Goal: Task Accomplishment & Management: Use online tool/utility

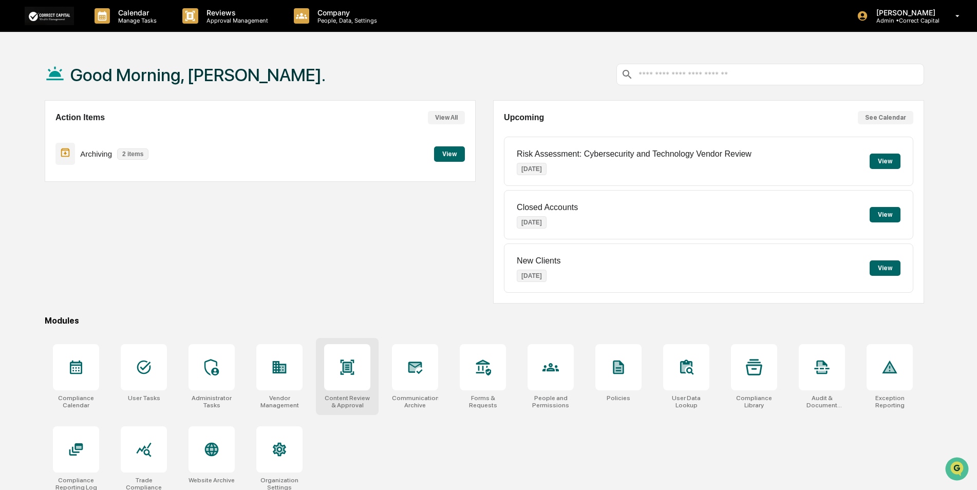
click at [342, 384] on div at bounding box center [347, 367] width 46 height 46
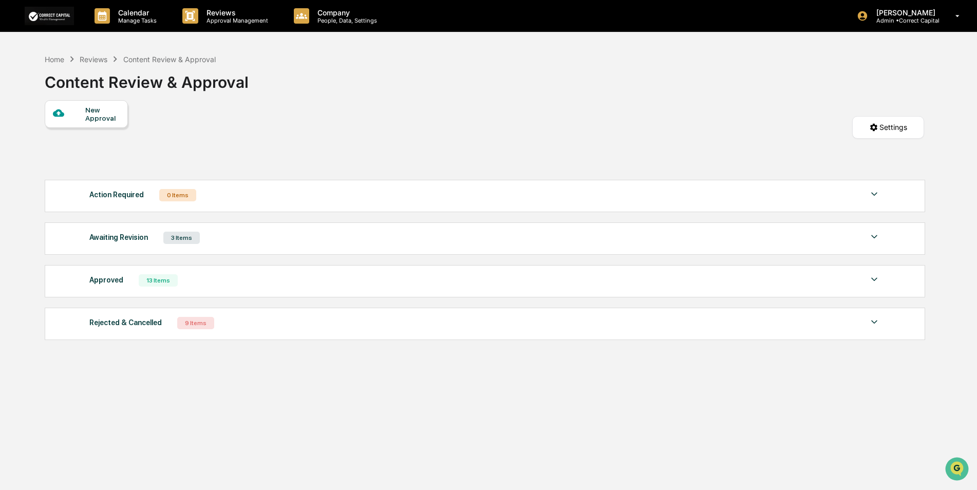
click at [875, 239] on img at bounding box center [874, 237] width 12 height 12
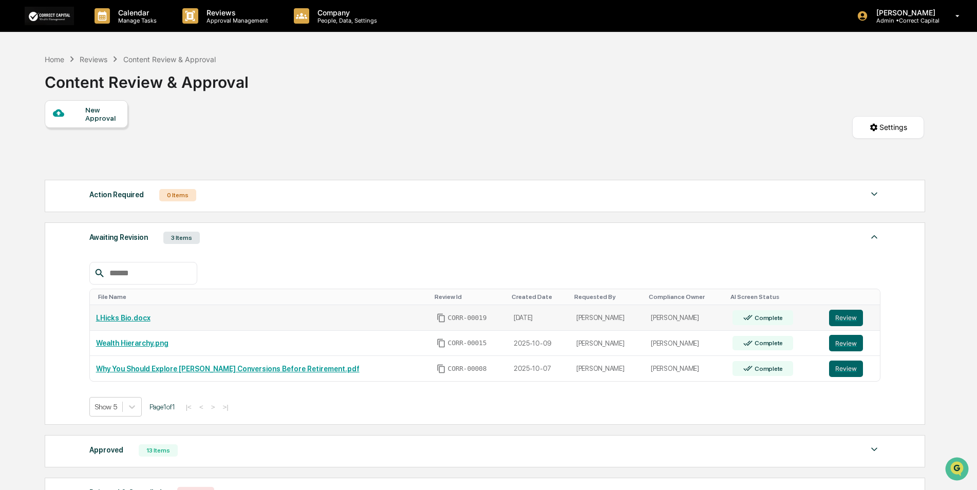
click at [121, 314] on link "LHicks Bio.docx" at bounding box center [123, 318] width 54 height 8
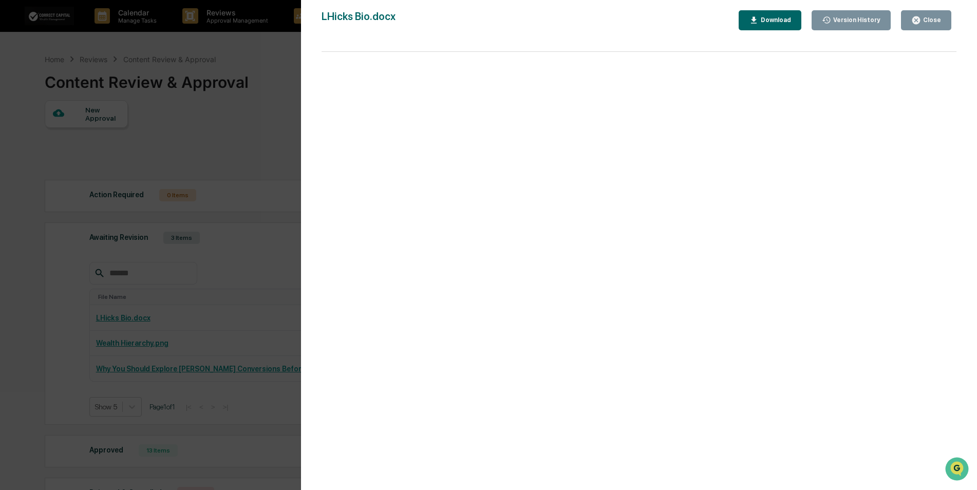
click at [63, 285] on div "Version History 10/13/2025, 07:27 PM Lyndsay Hicks LHicks Bio.docx Close Versio…" at bounding box center [488, 245] width 977 height 490
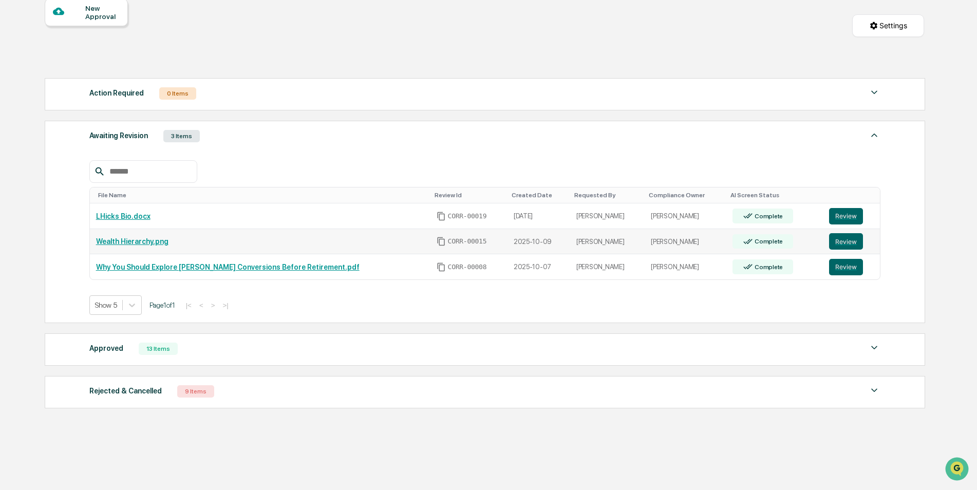
scroll to position [103, 0]
click at [196, 347] on div "Approved 13 Items" at bounding box center [484, 347] width 791 height 14
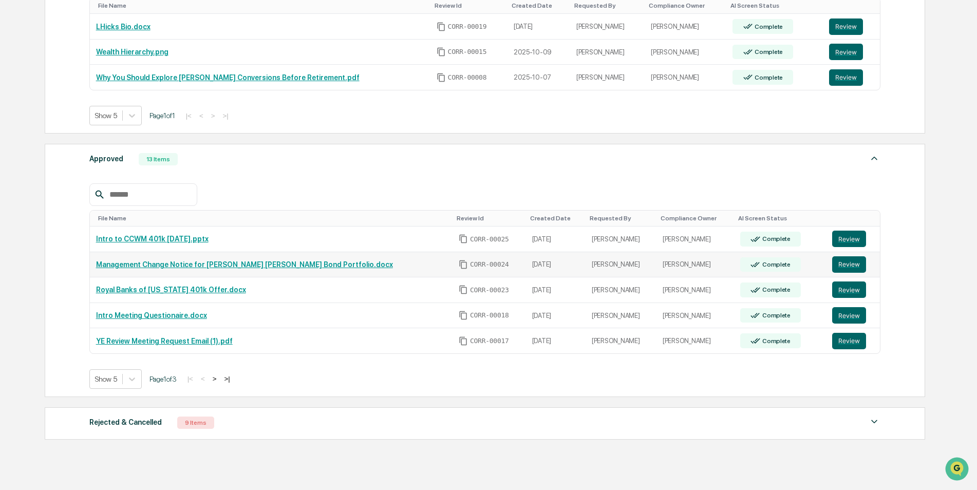
scroll to position [308, 0]
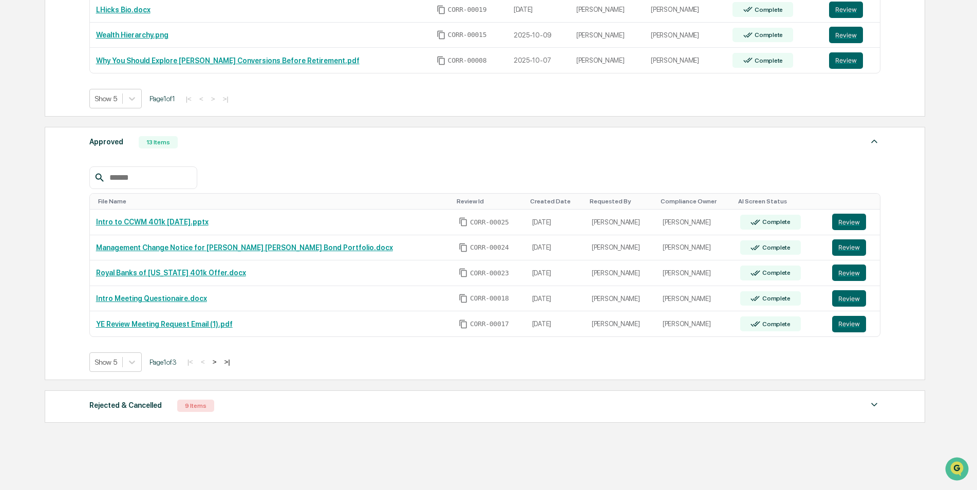
click at [218, 406] on div "Rejected & Cancelled 9 Items" at bounding box center [484, 406] width 791 height 14
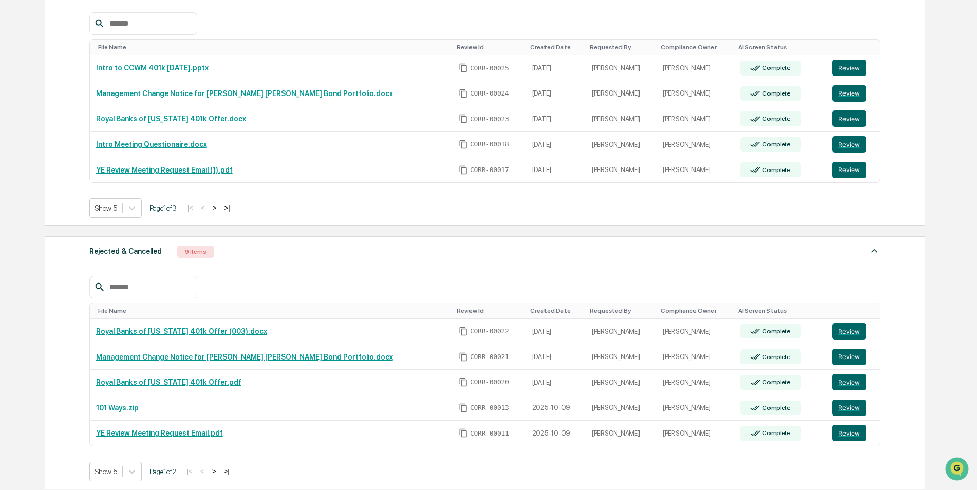
scroll to position [257, 0]
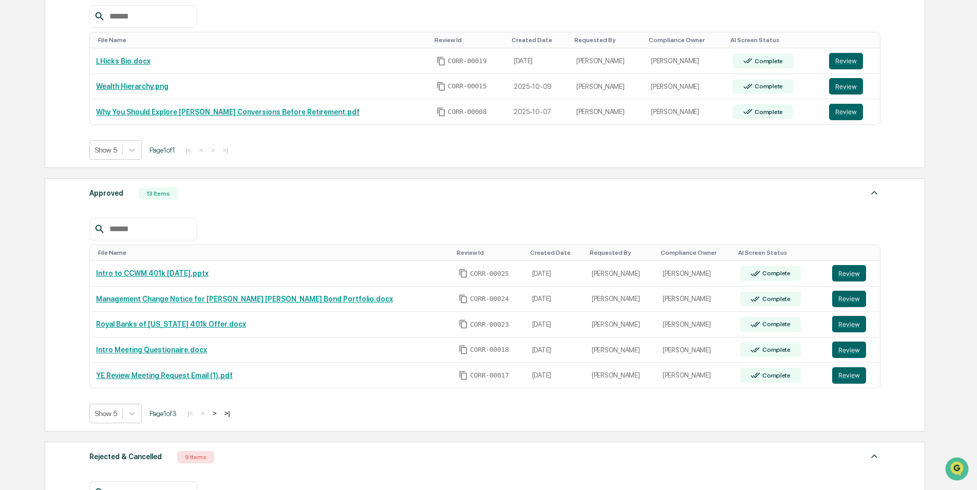
click at [220, 413] on button ">" at bounding box center [215, 413] width 10 height 9
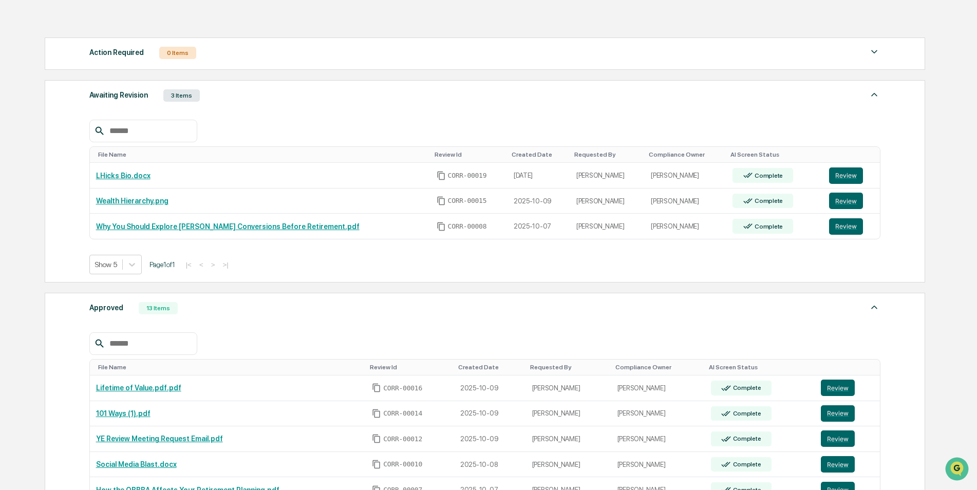
scroll to position [0, 0]
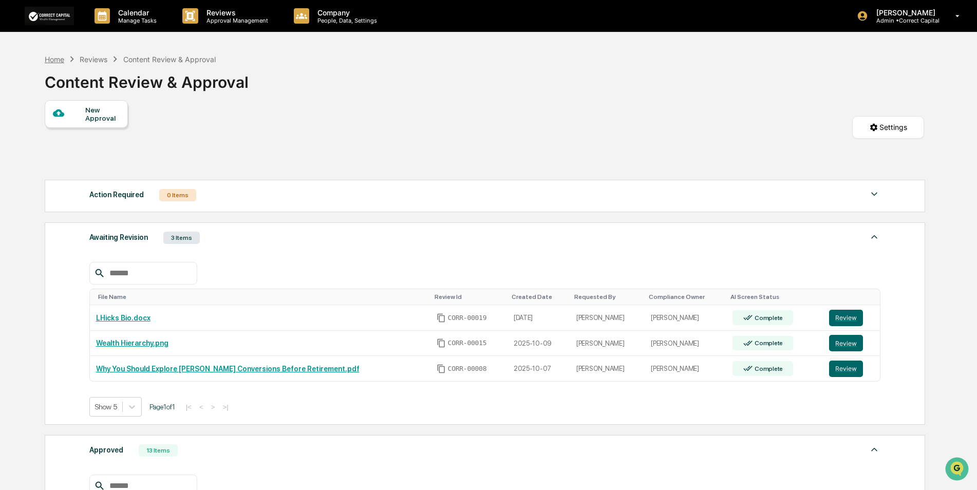
click at [62, 60] on div "Home" at bounding box center [55, 59] width 20 height 9
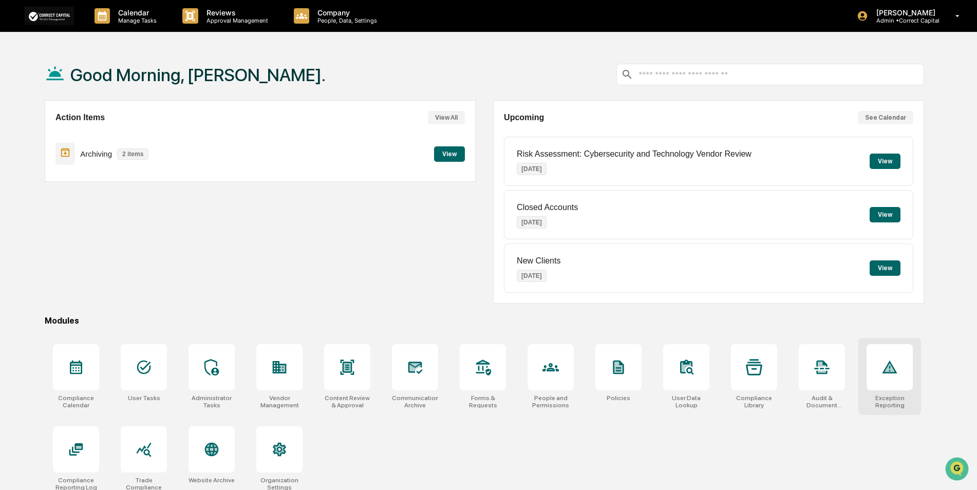
click at [901, 387] on div at bounding box center [889, 367] width 46 height 46
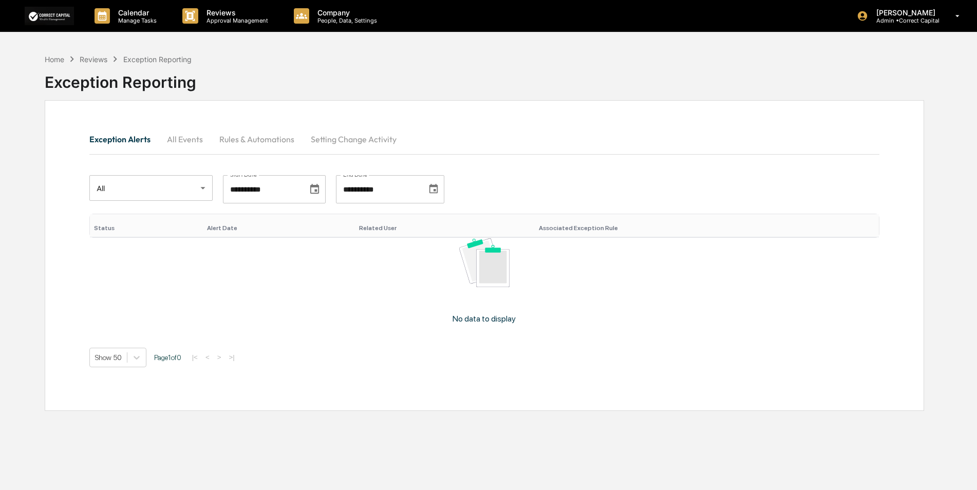
click at [235, 135] on button "Rules & Automations" at bounding box center [256, 139] width 91 height 25
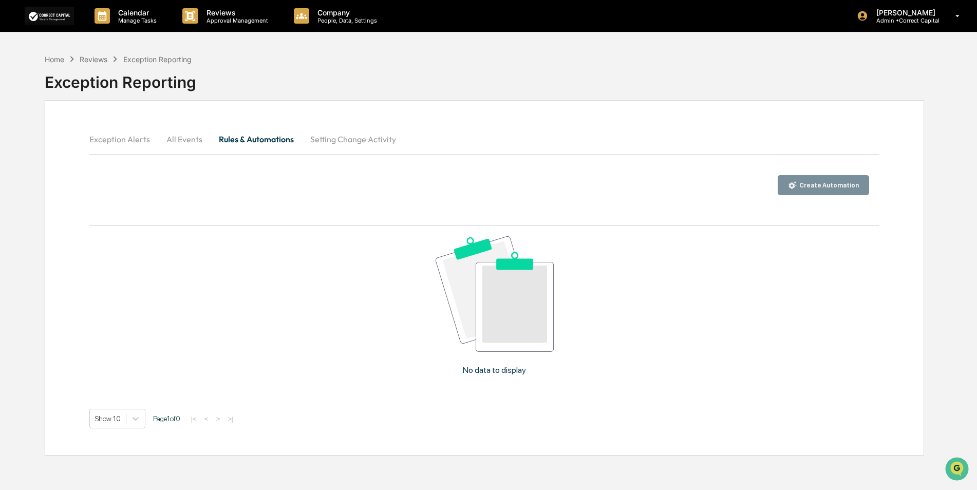
click at [811, 186] on div "Create Automation" at bounding box center [828, 185] width 62 height 7
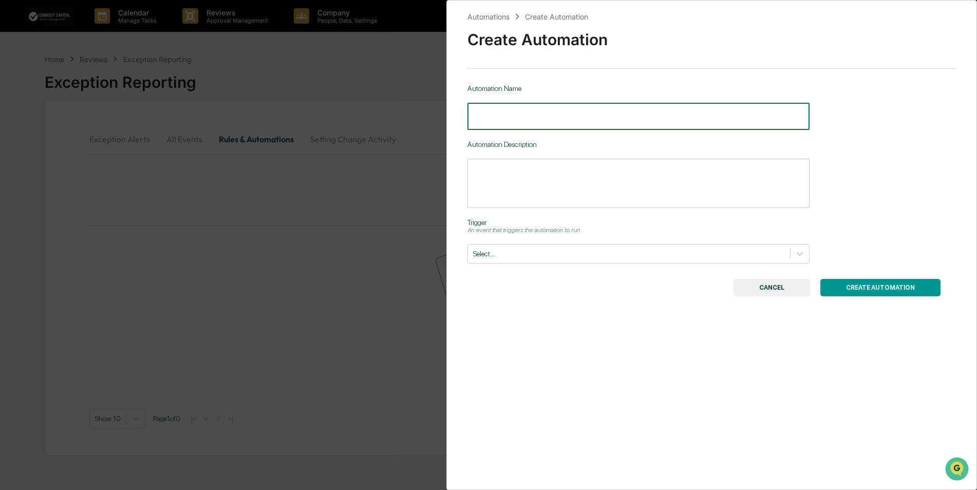
click at [516, 120] on input "text" at bounding box center [638, 116] width 342 height 27
type input "**********"
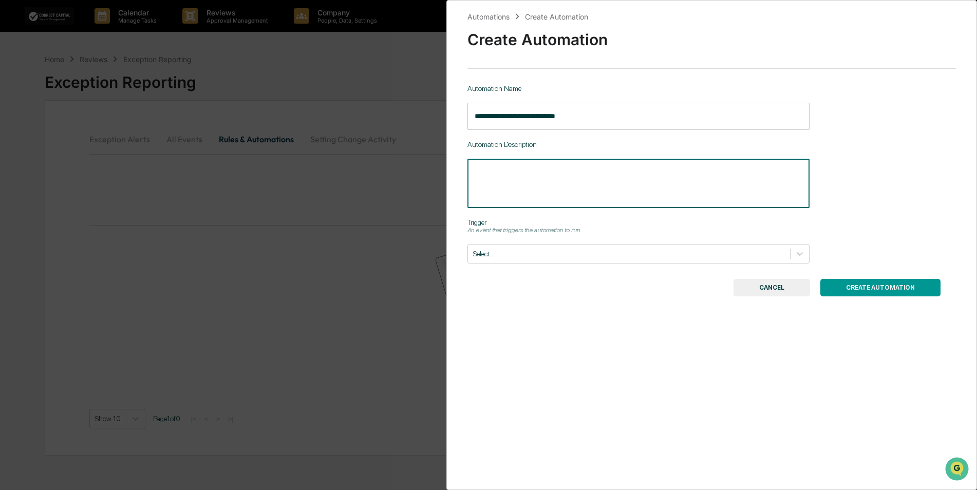
click at [519, 179] on textarea at bounding box center [639, 183] width 328 height 32
type textarea "**********"
click at [580, 254] on div at bounding box center [629, 254] width 312 height 10
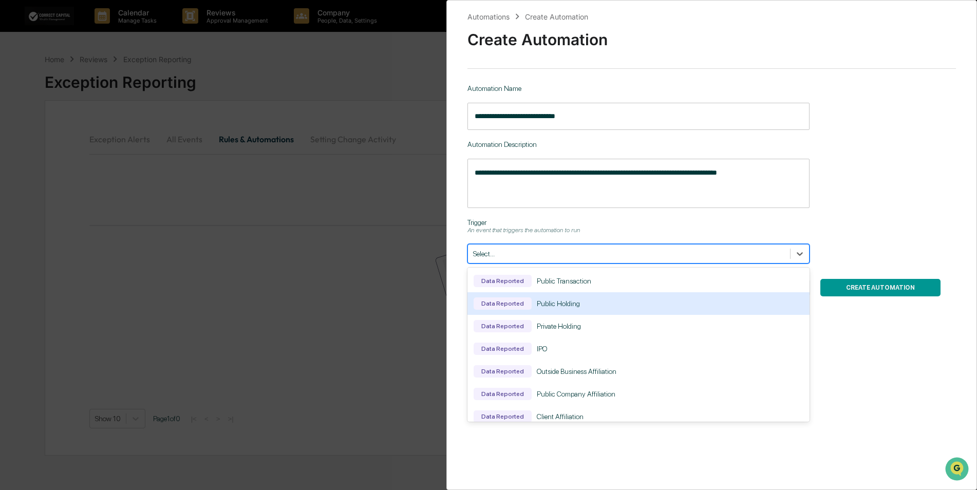
scroll to position [359, 0]
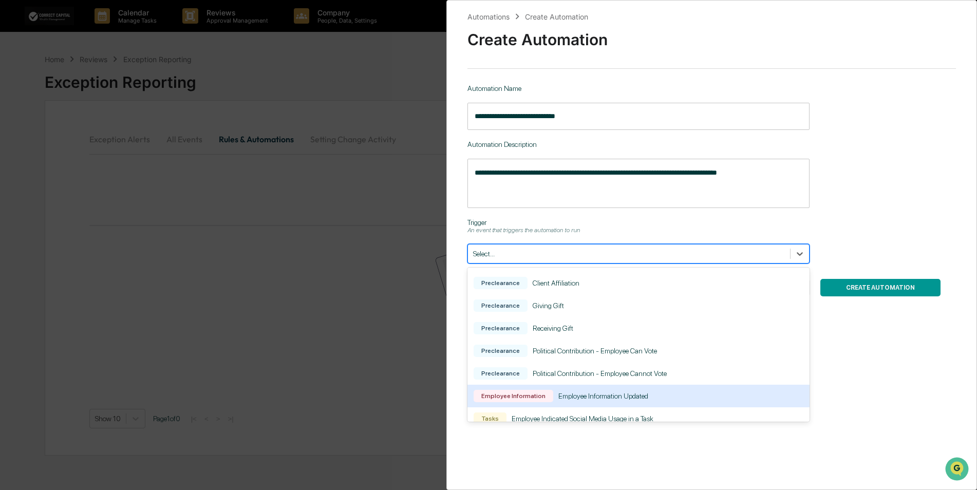
click at [614, 397] on div "Employee Information Updated" at bounding box center [603, 396] width 90 height 8
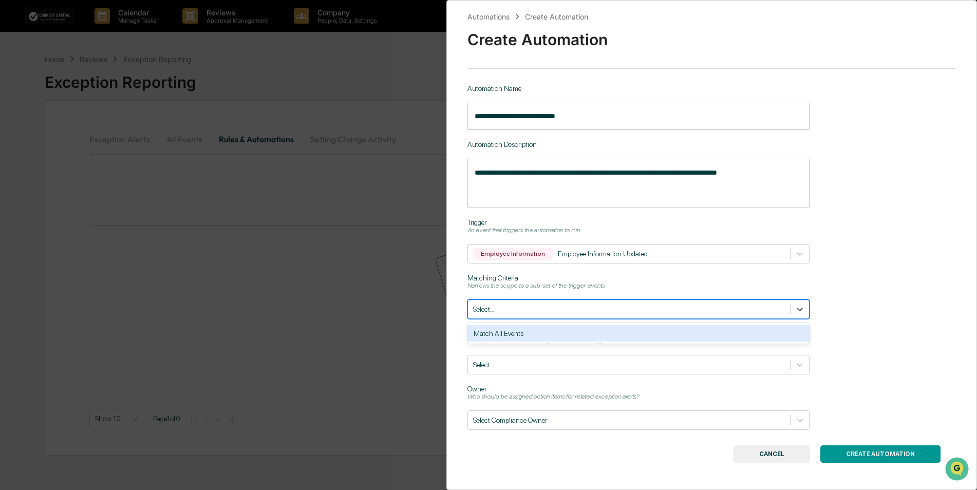
click at [640, 311] on div at bounding box center [629, 310] width 312 height 10
click at [618, 334] on div "Match All Events" at bounding box center [638, 333] width 342 height 16
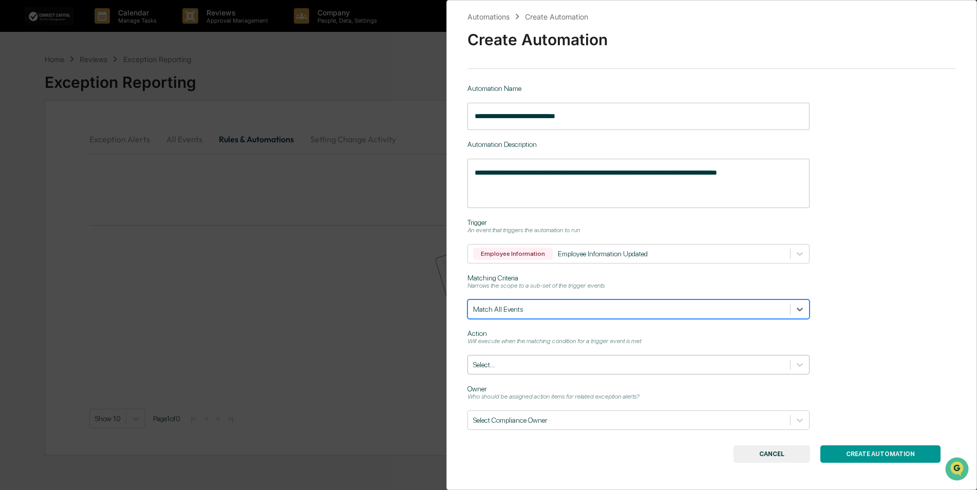
click at [608, 366] on div at bounding box center [629, 365] width 312 height 10
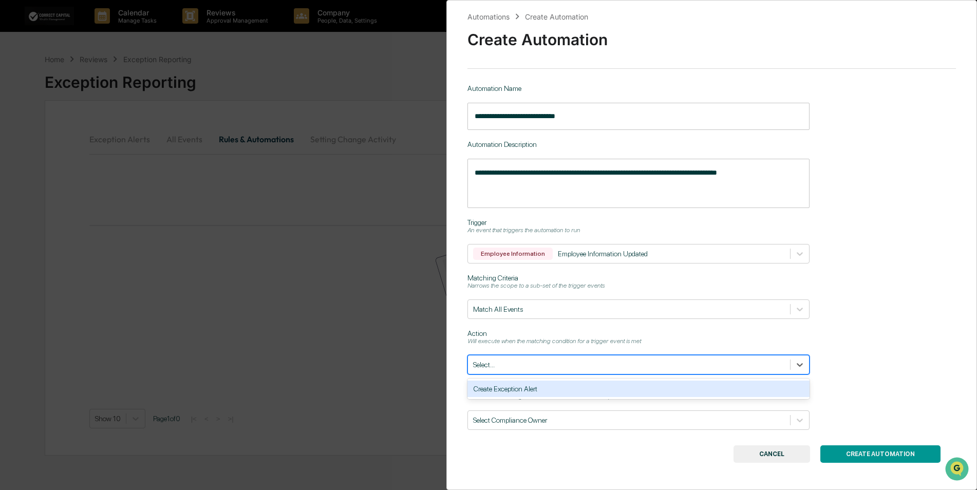
click at [596, 390] on div "Create Exception Alert" at bounding box center [638, 389] width 342 height 16
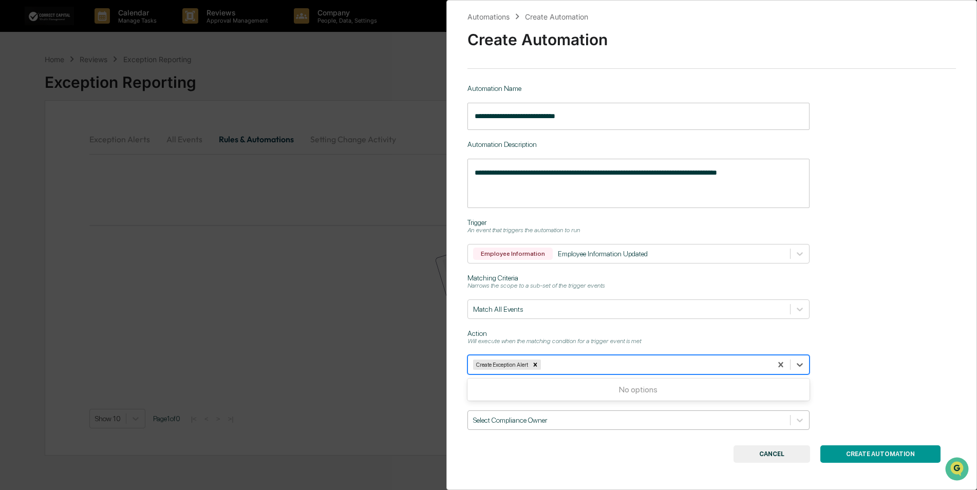
click at [594, 421] on div "Select Compliance Owner" at bounding box center [638, 420] width 342 height 20
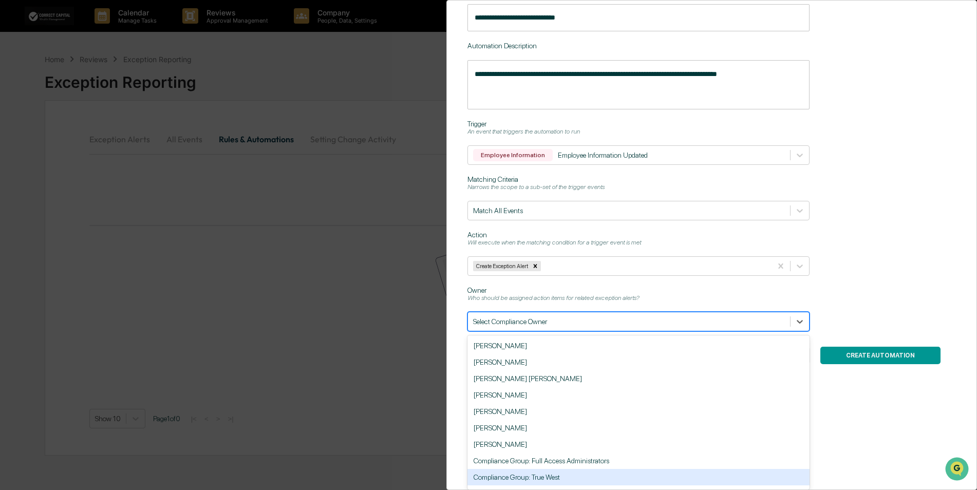
click at [597, 469] on div "Compliance Group: True West" at bounding box center [638, 477] width 342 height 16
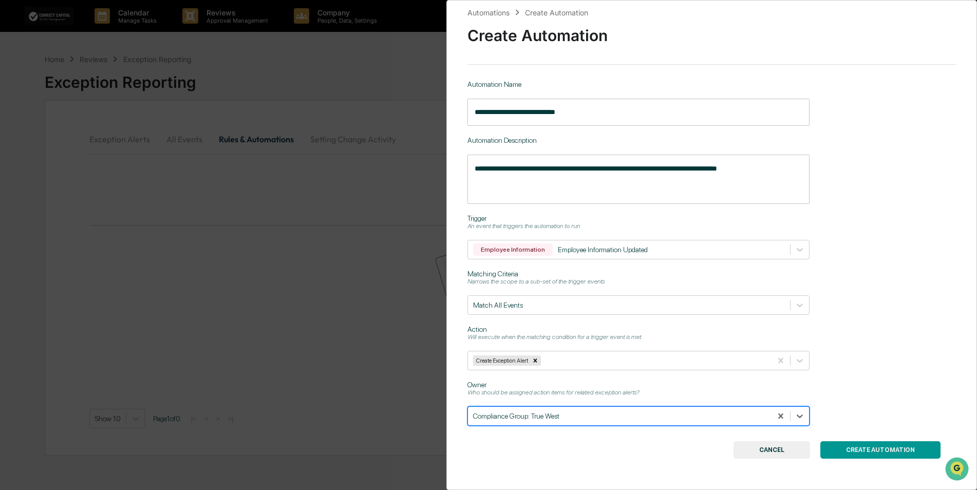
click at [880, 444] on button "CREATE AUTOMATION" at bounding box center [880, 449] width 120 height 17
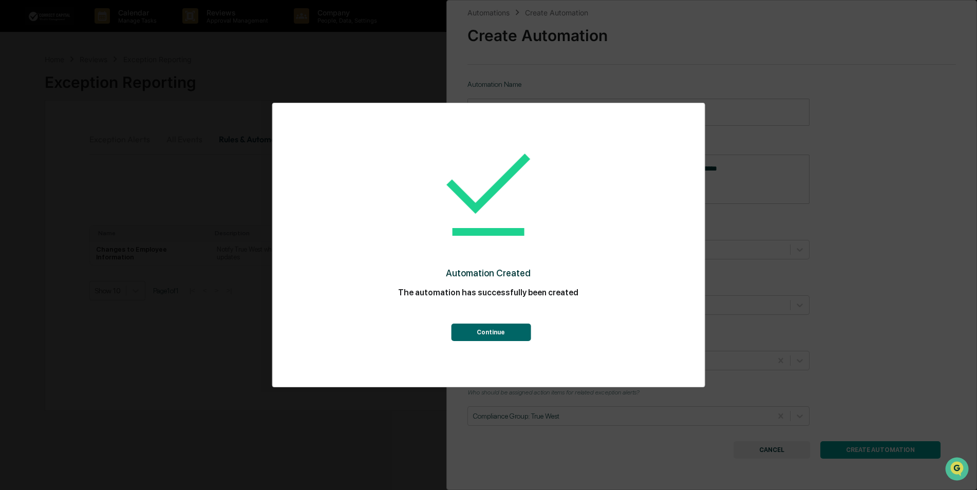
click at [502, 333] on button "Continue" at bounding box center [491, 332] width 80 height 17
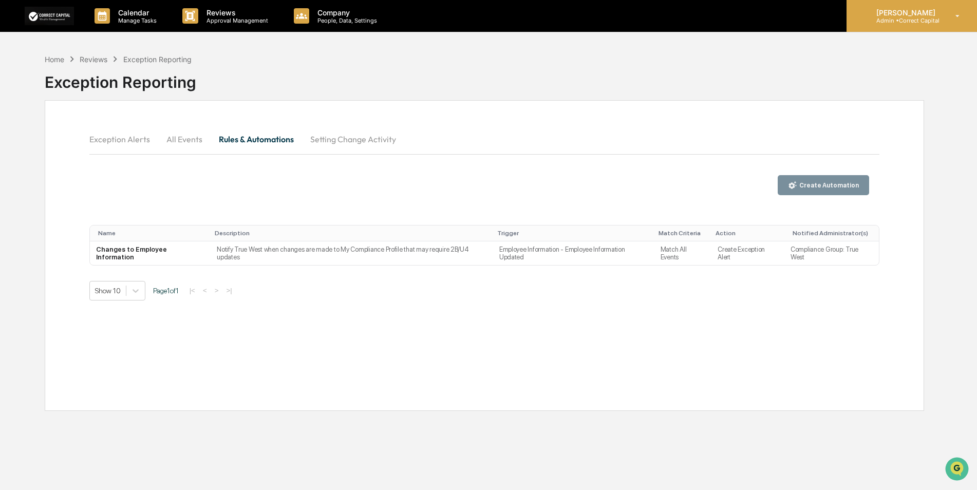
click at [895, 17] on p "Admin • Correct Capital" at bounding box center [904, 20] width 72 height 7
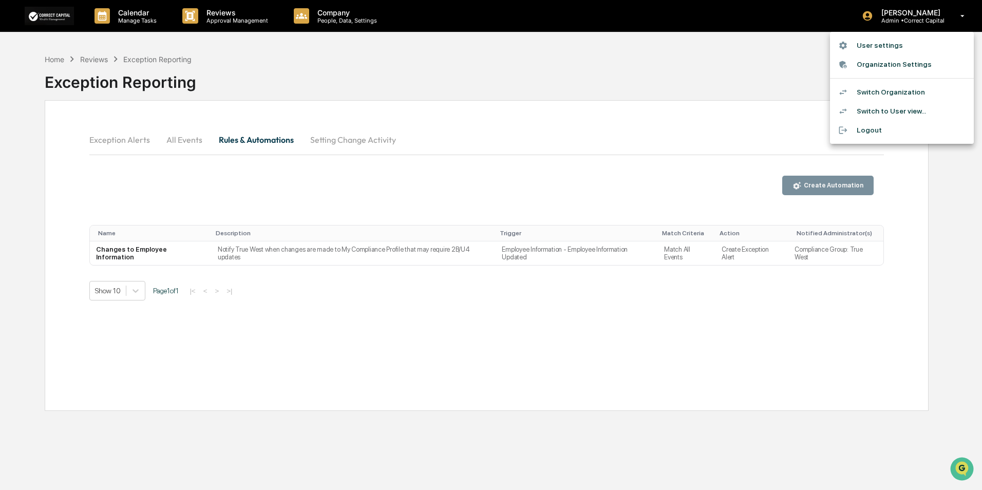
click at [897, 89] on li "Switch Organization" at bounding box center [902, 92] width 144 height 19
